Goal: Information Seeking & Learning: Learn about a topic

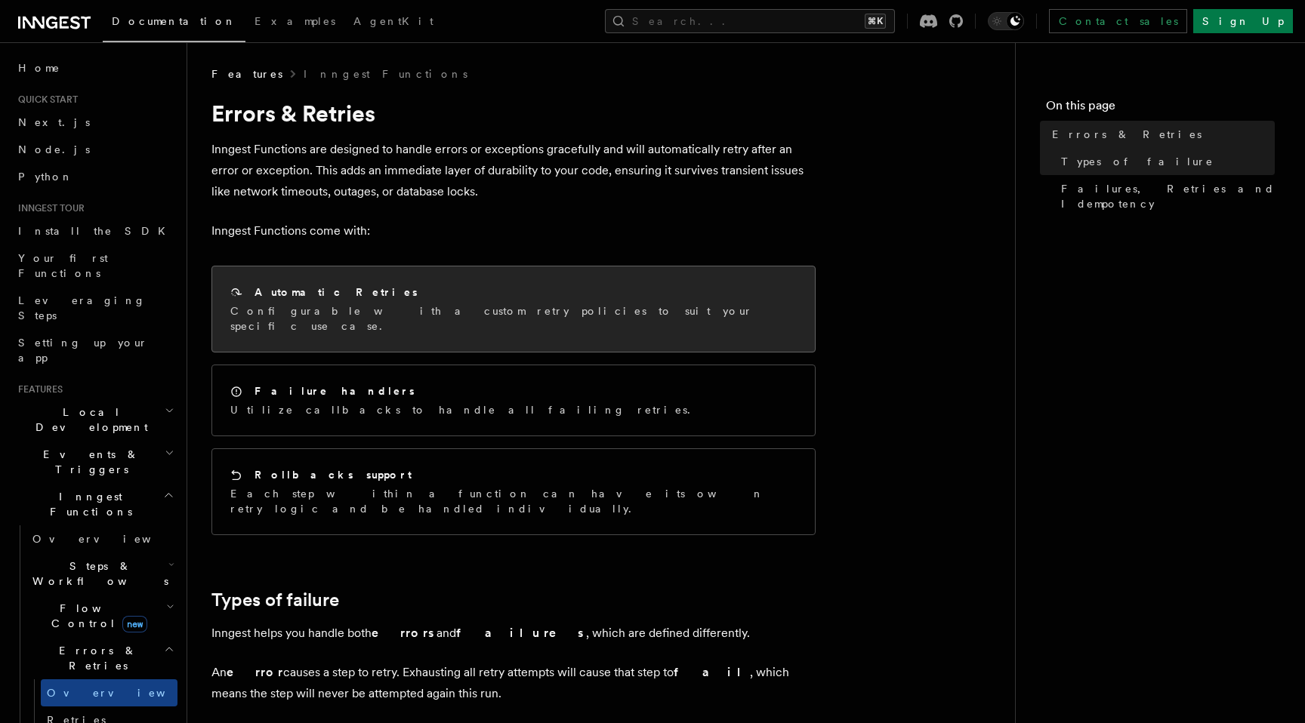
click at [447, 322] on div "Automatic Retries Configurable with a custom retry policies to suit your specif…" at bounding box center [513, 309] width 603 height 85
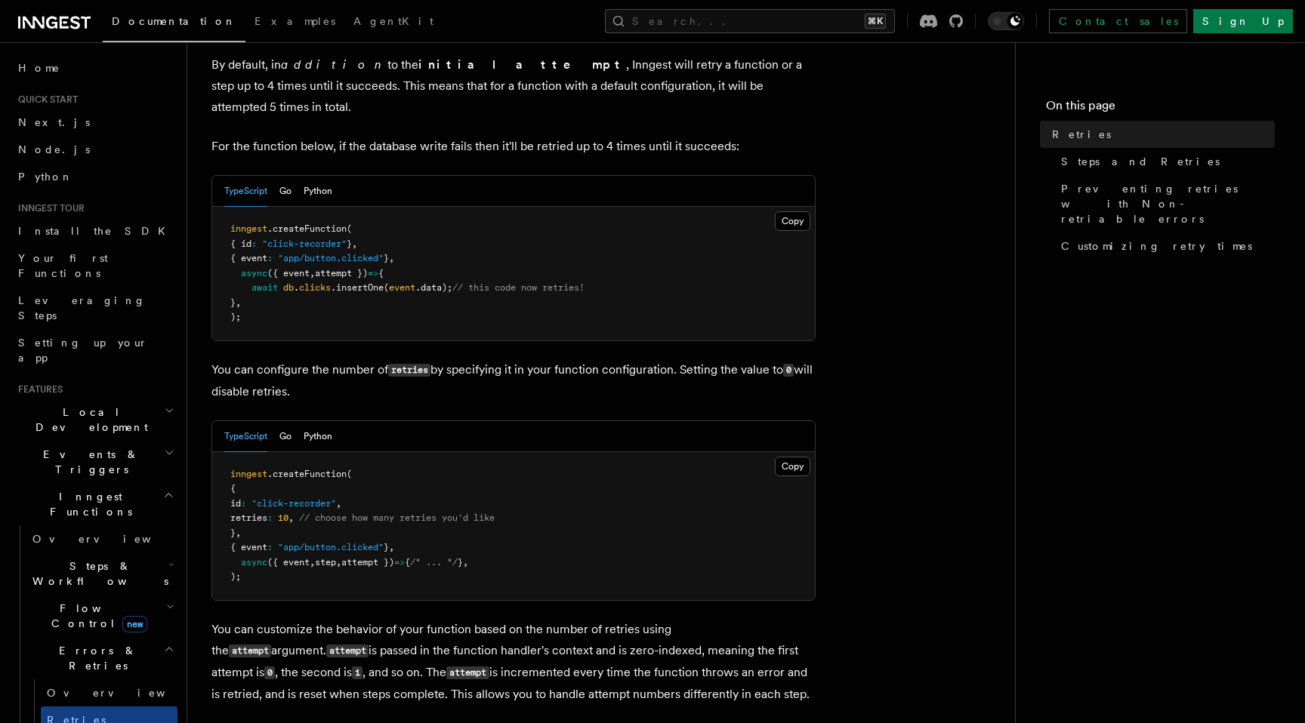
scroll to position [85, 0]
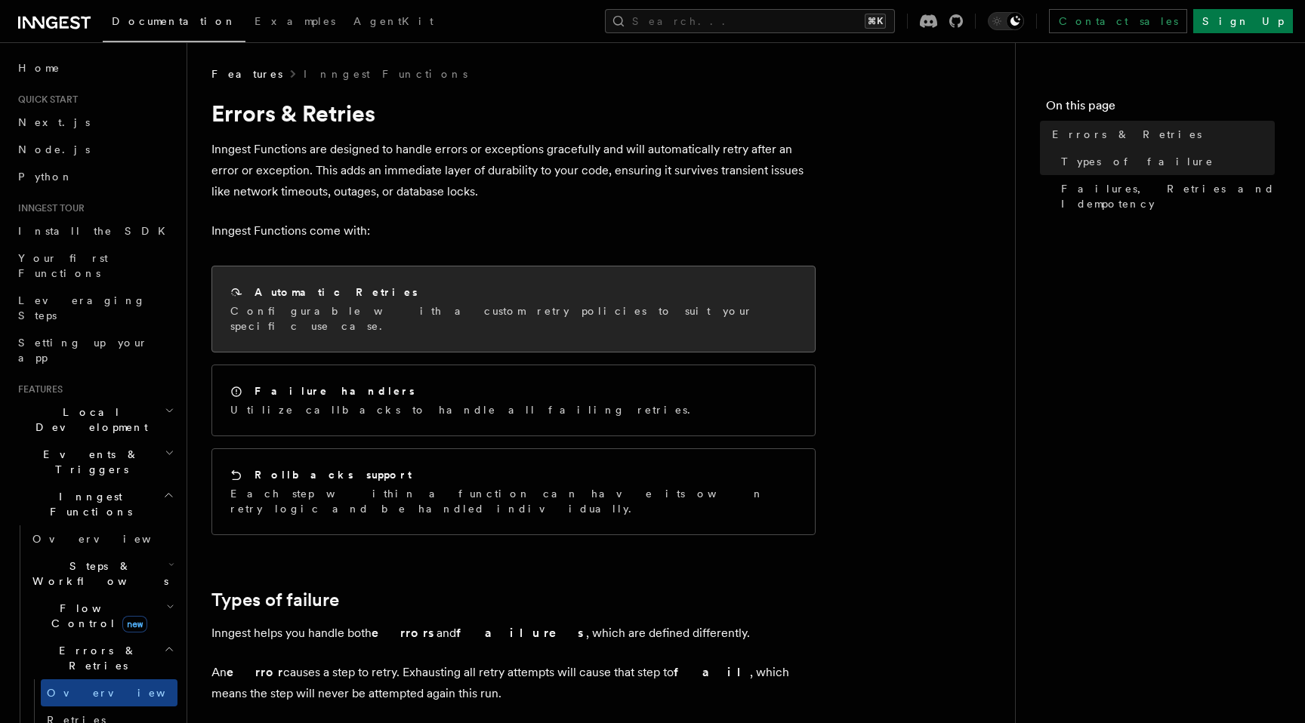
click at [407, 305] on p "Configurable with a custom retry policies to suit your specific use case." at bounding box center [513, 319] width 566 height 30
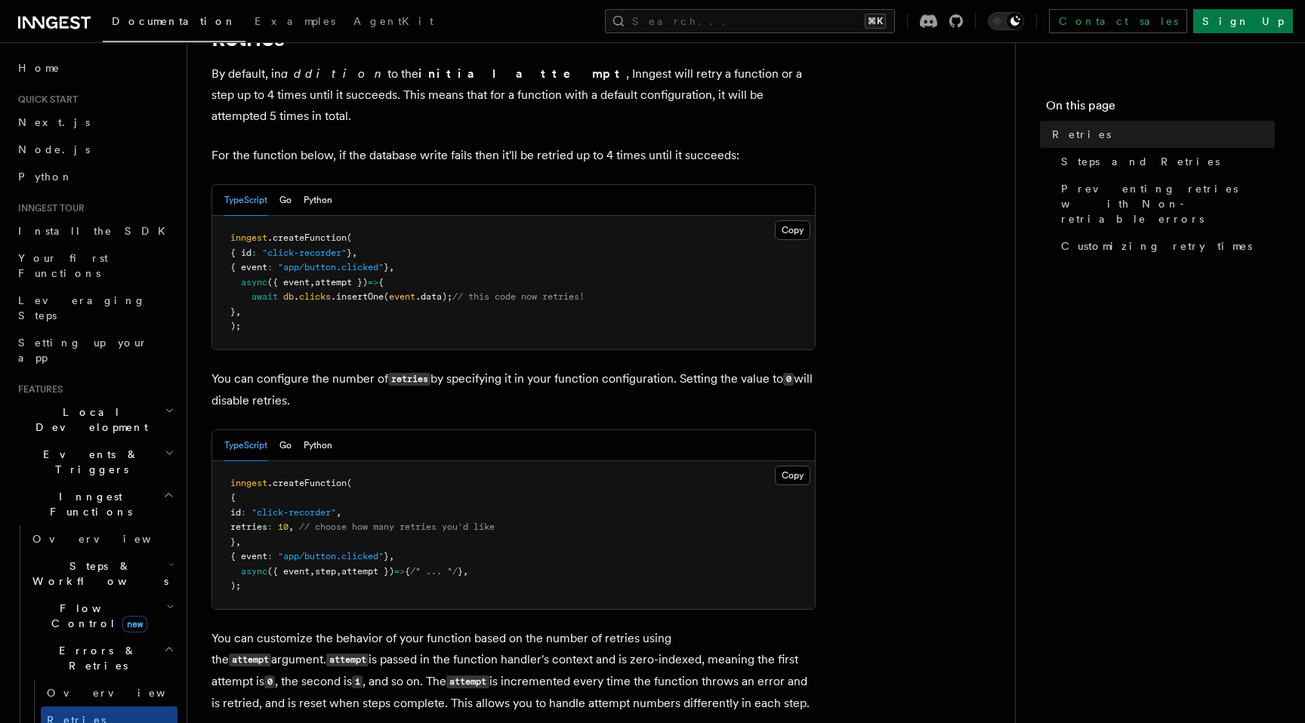
scroll to position [82, 0]
